Goal: Information Seeking & Learning: Learn about a topic

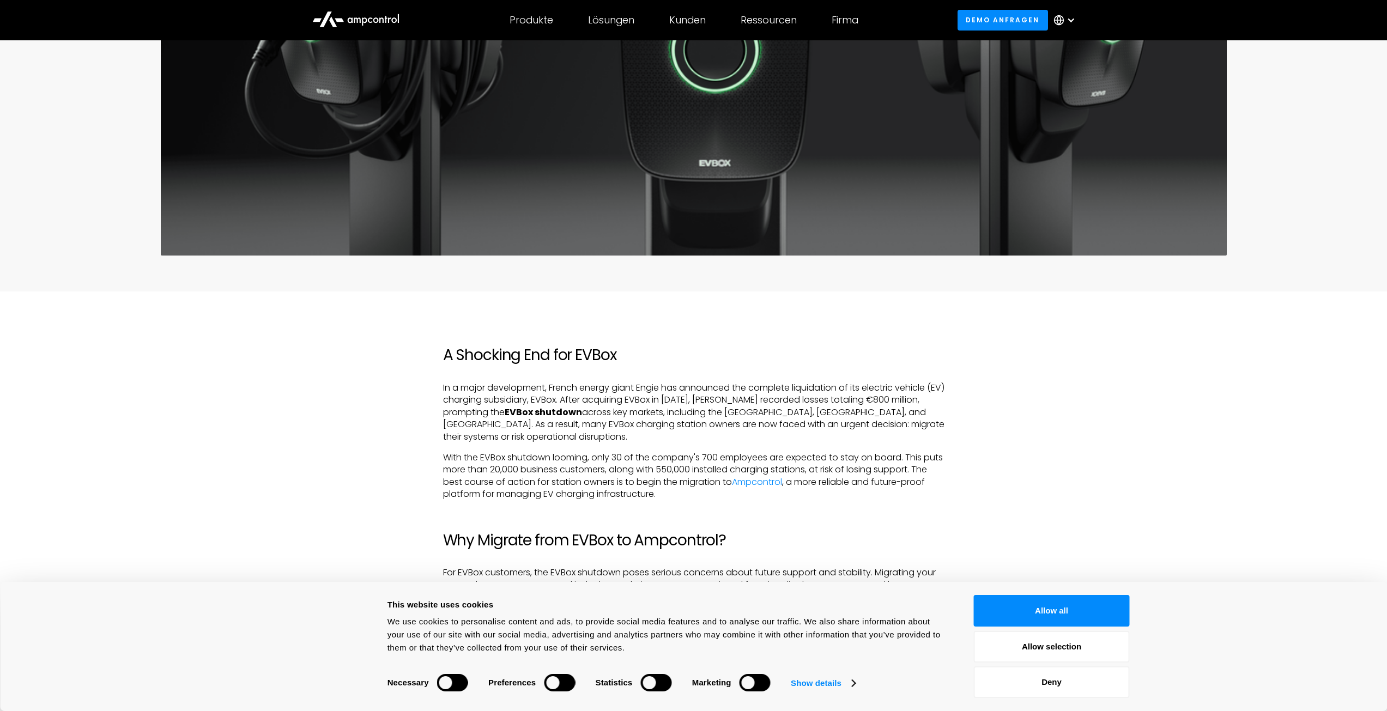
scroll to position [454, 0]
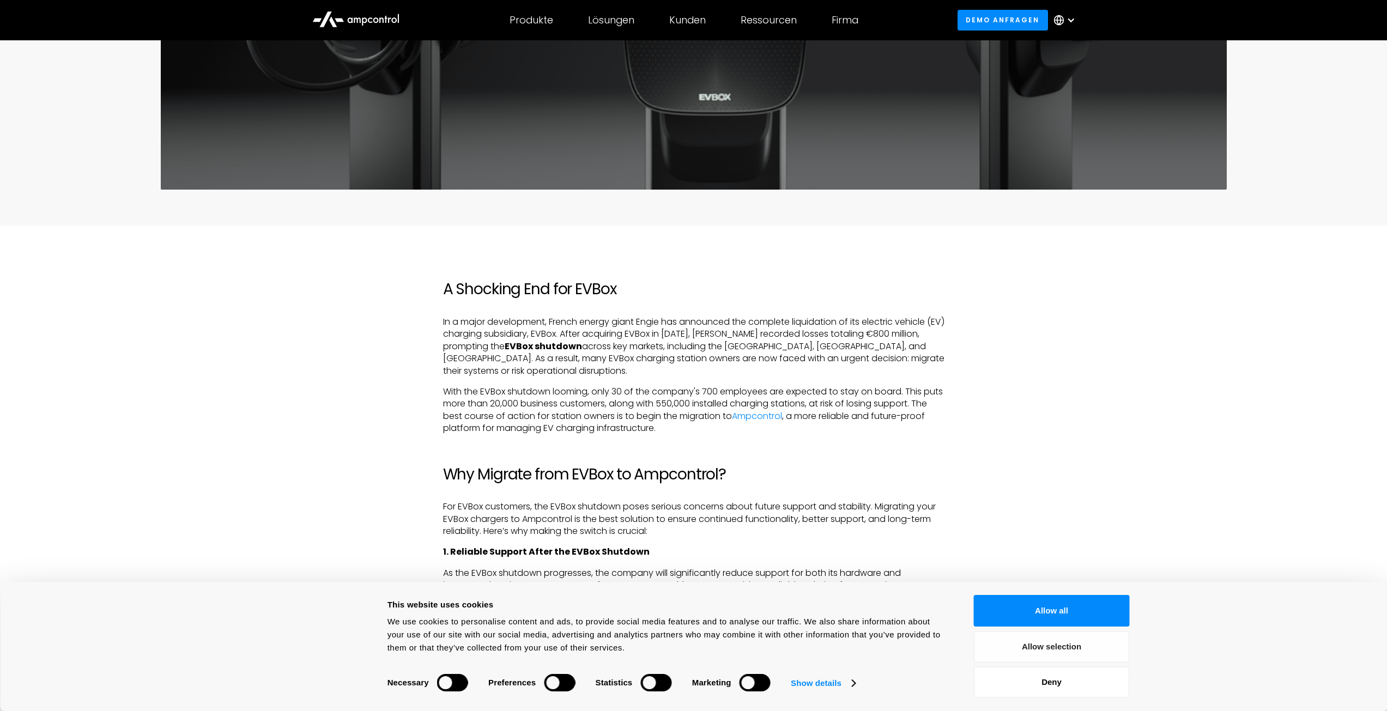
click at [1084, 656] on button "Allow selection" at bounding box center [1052, 647] width 156 height 32
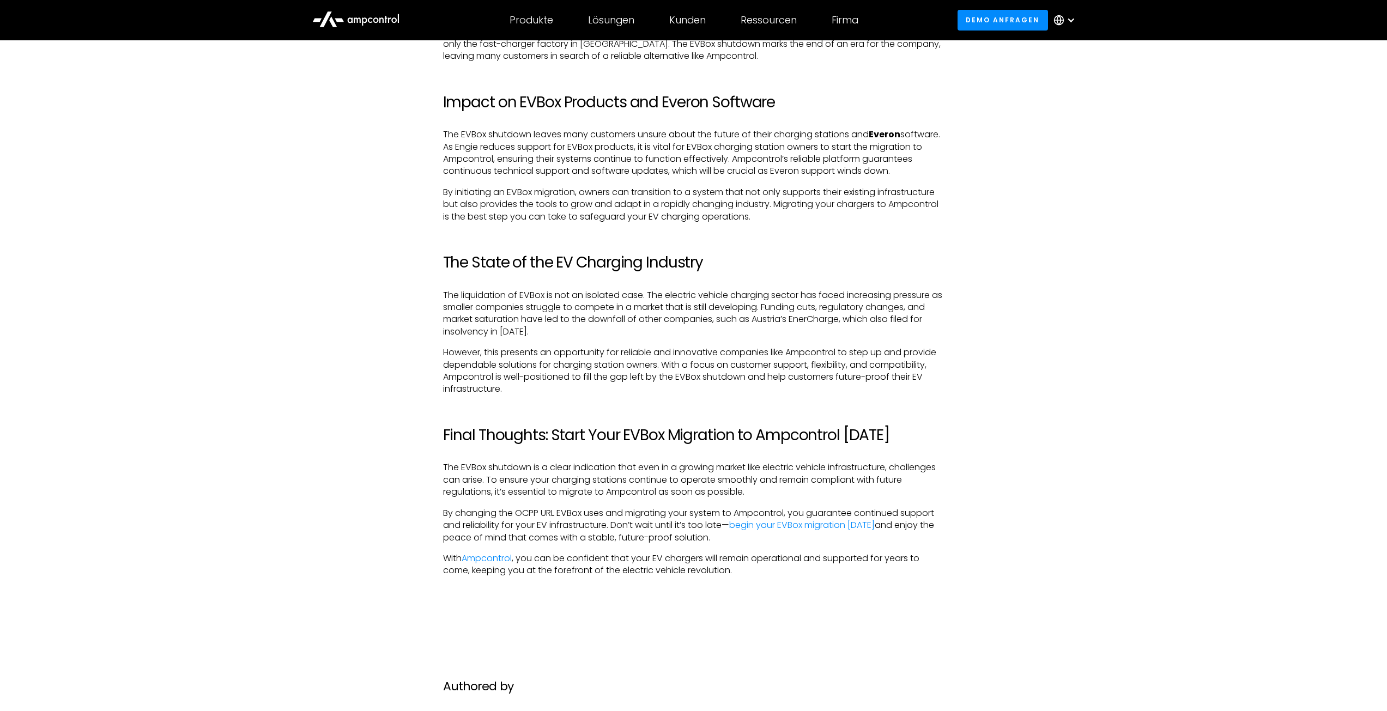
scroll to position [2089, 0]
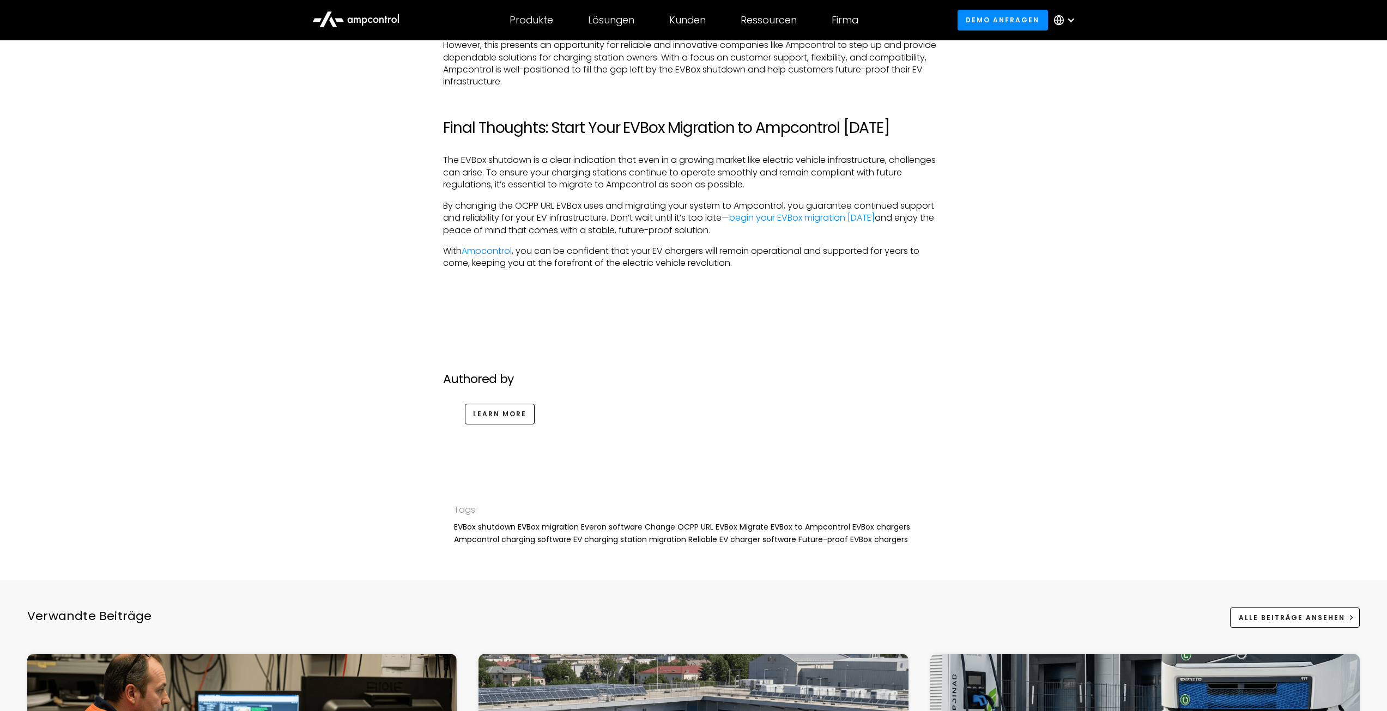
scroll to position [2271, 0]
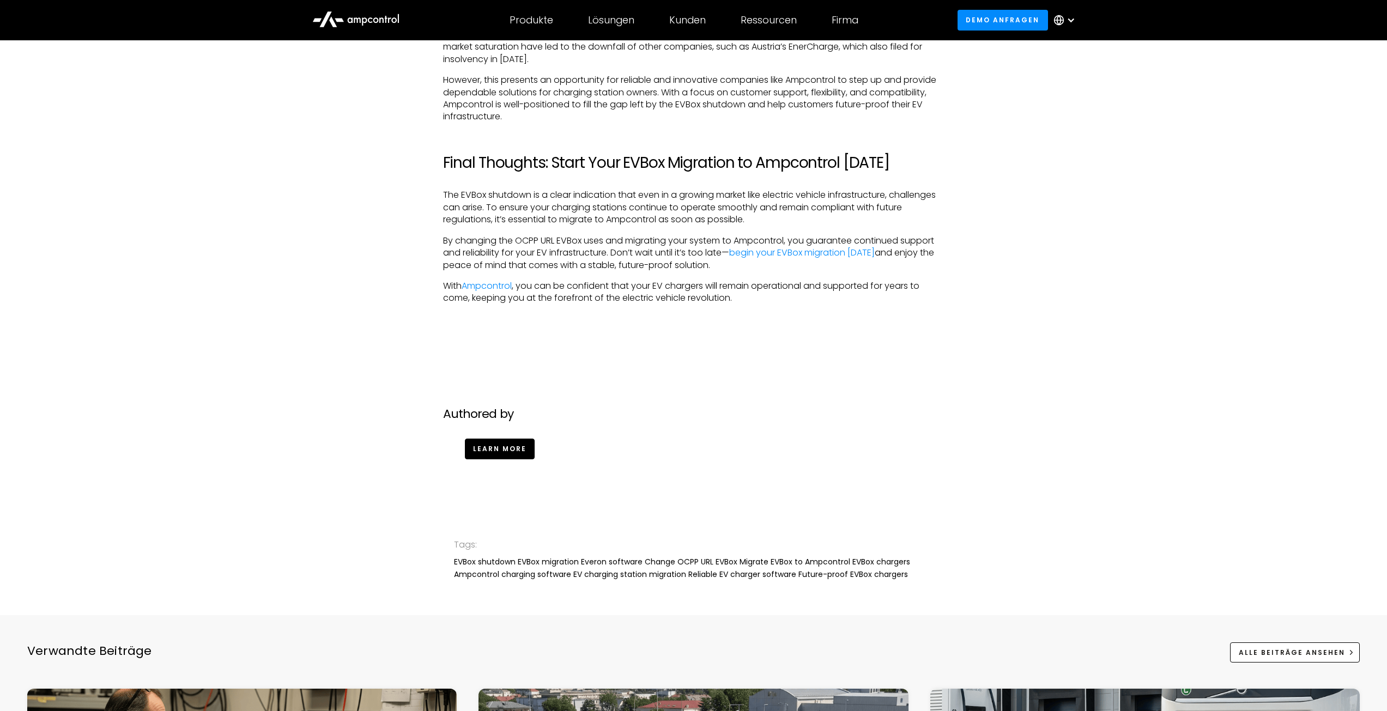
click at [504, 452] on link "Learn more" at bounding box center [500, 449] width 70 height 20
click at [499, 449] on link "Learn more" at bounding box center [500, 449] width 70 height 20
click at [917, 447] on div "Learn more" at bounding box center [704, 444] width 501 height 29
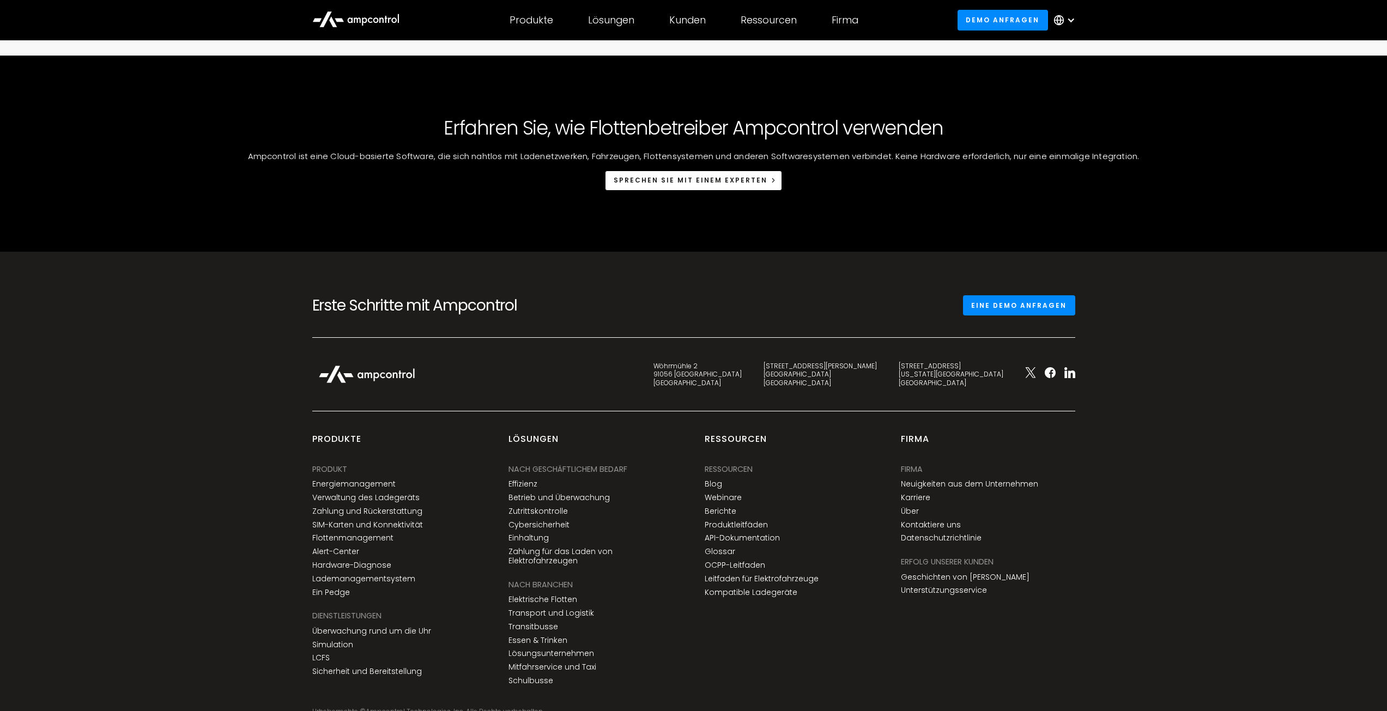
scroll to position [3270, 0]
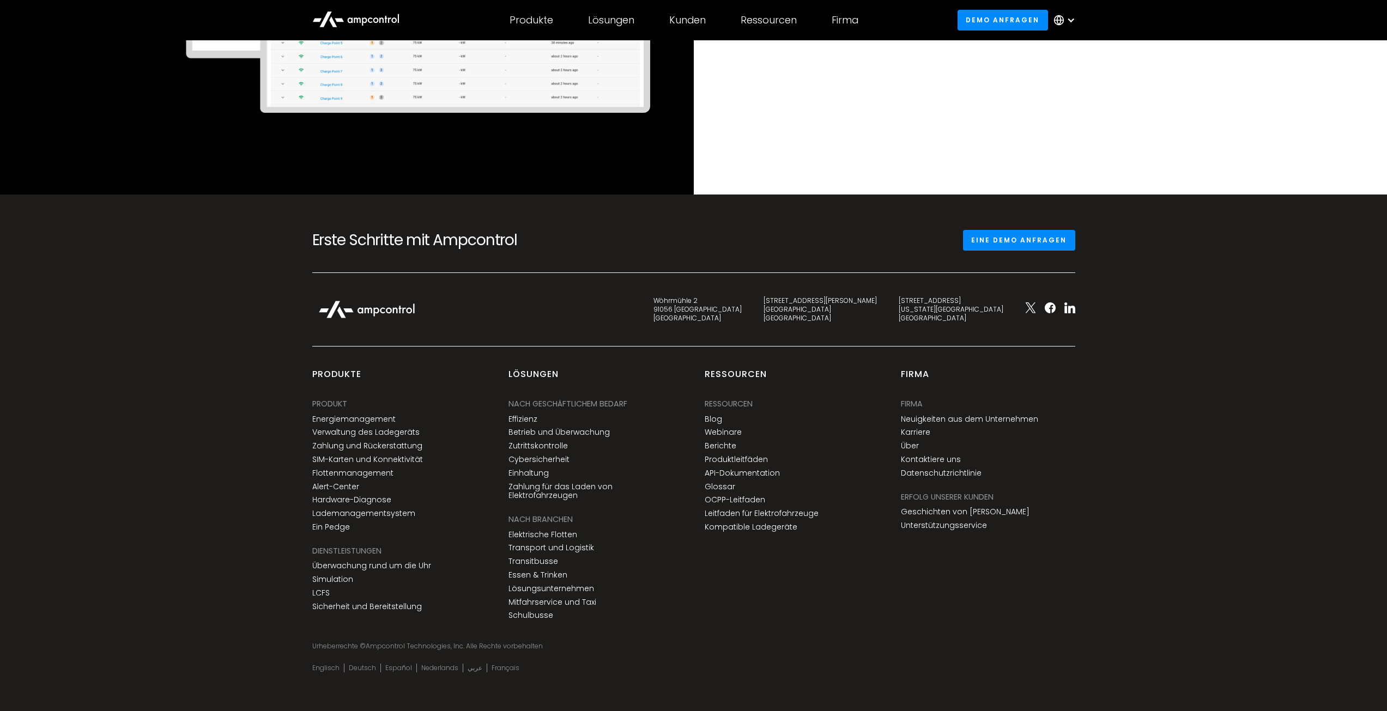
scroll to position [245, 0]
